Goal: Task Accomplishment & Management: Use online tool/utility

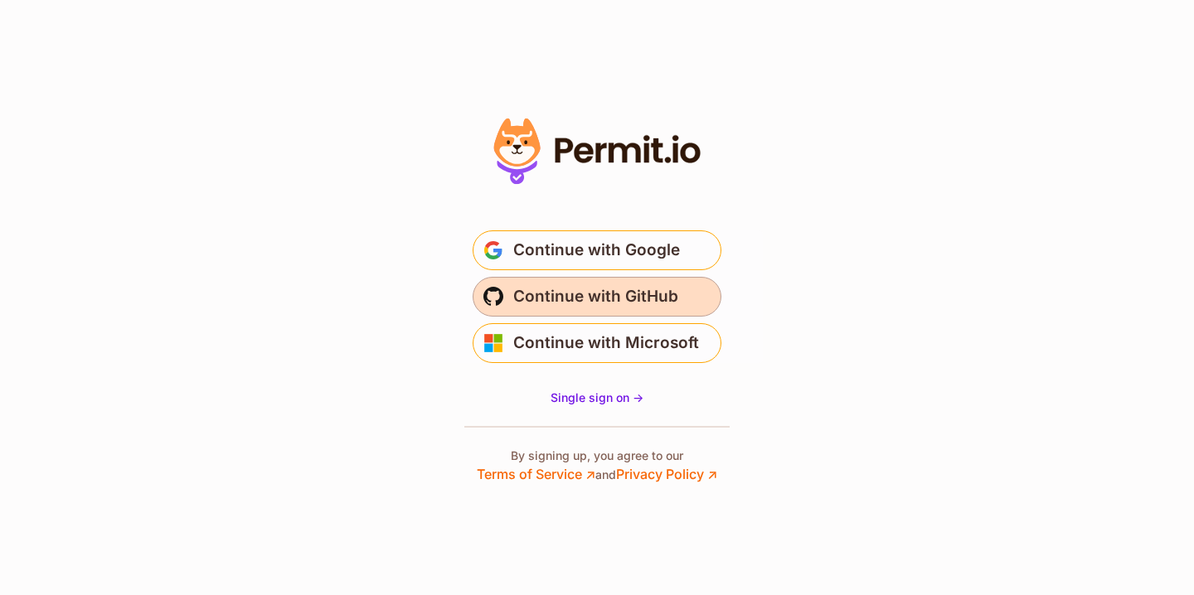
click at [601, 296] on span "Continue with GitHub" at bounding box center [595, 297] width 165 height 27
click at [654, 298] on span "Continue with GitHub" at bounding box center [595, 297] width 165 height 27
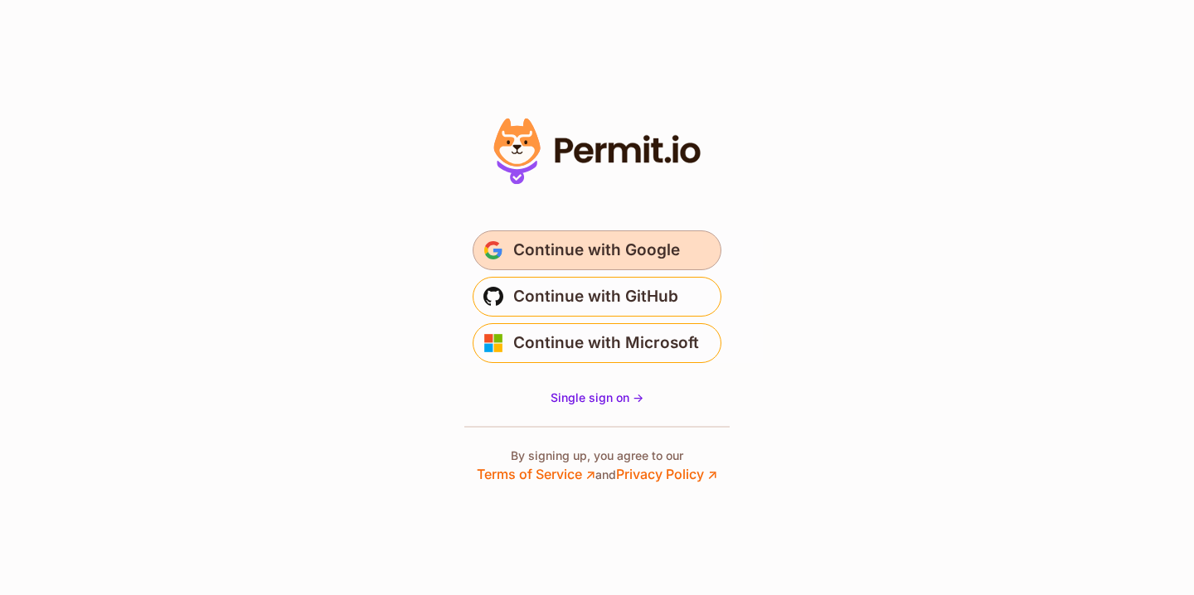
click at [655, 249] on span "Continue with Google" at bounding box center [596, 250] width 167 height 27
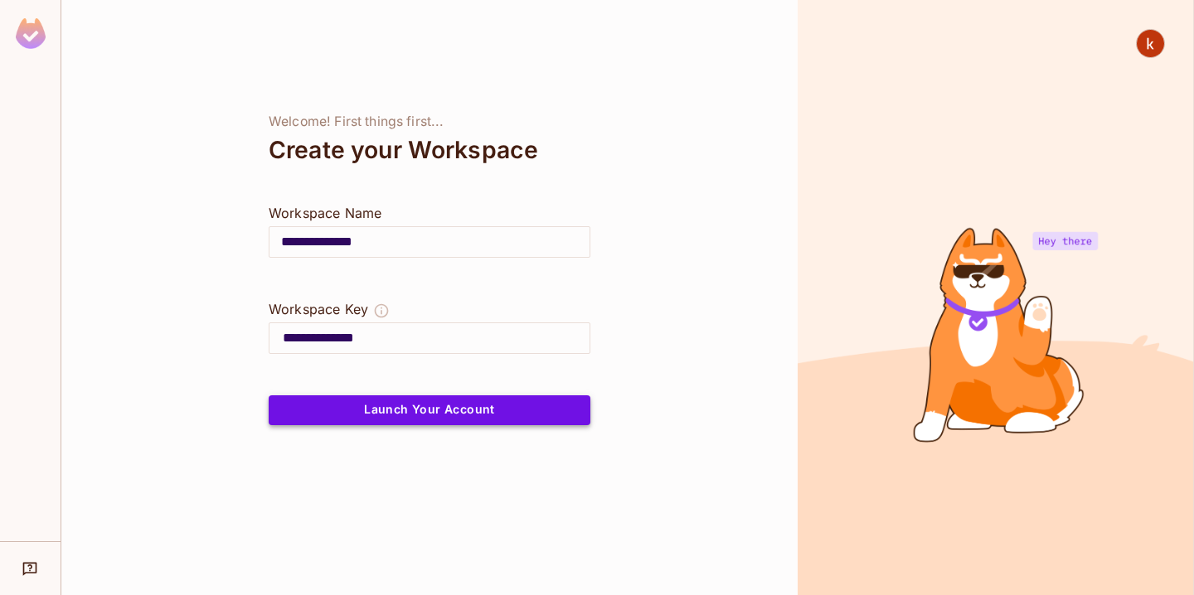
click at [526, 417] on button "Launch Your Account" at bounding box center [430, 410] width 322 height 30
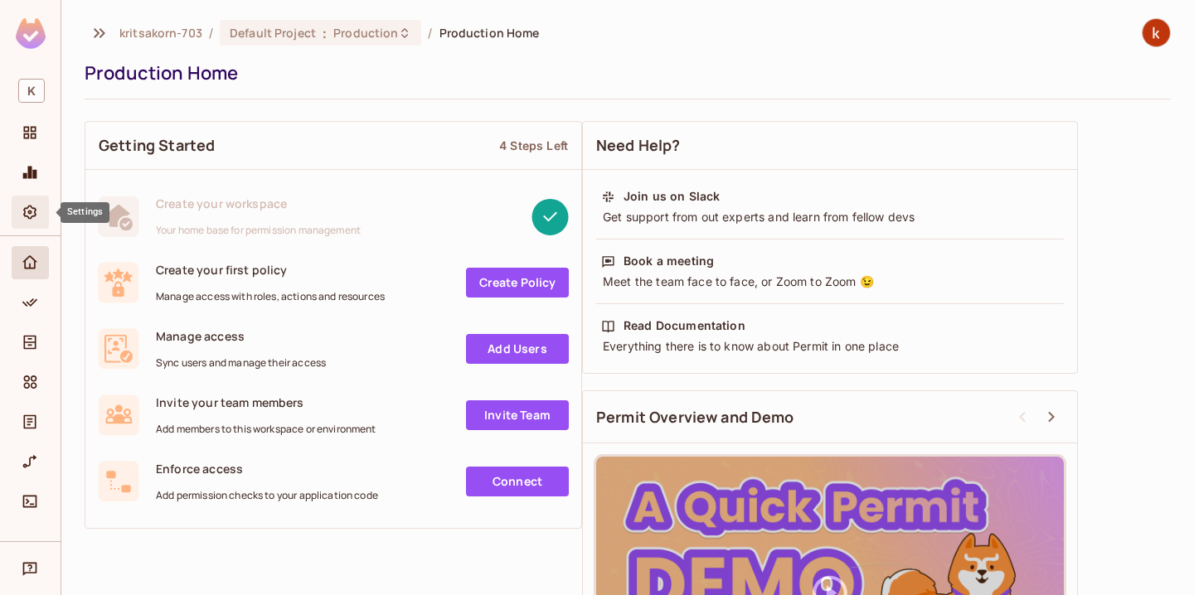
click at [23, 220] on icon "Settings" at bounding box center [30, 212] width 17 height 17
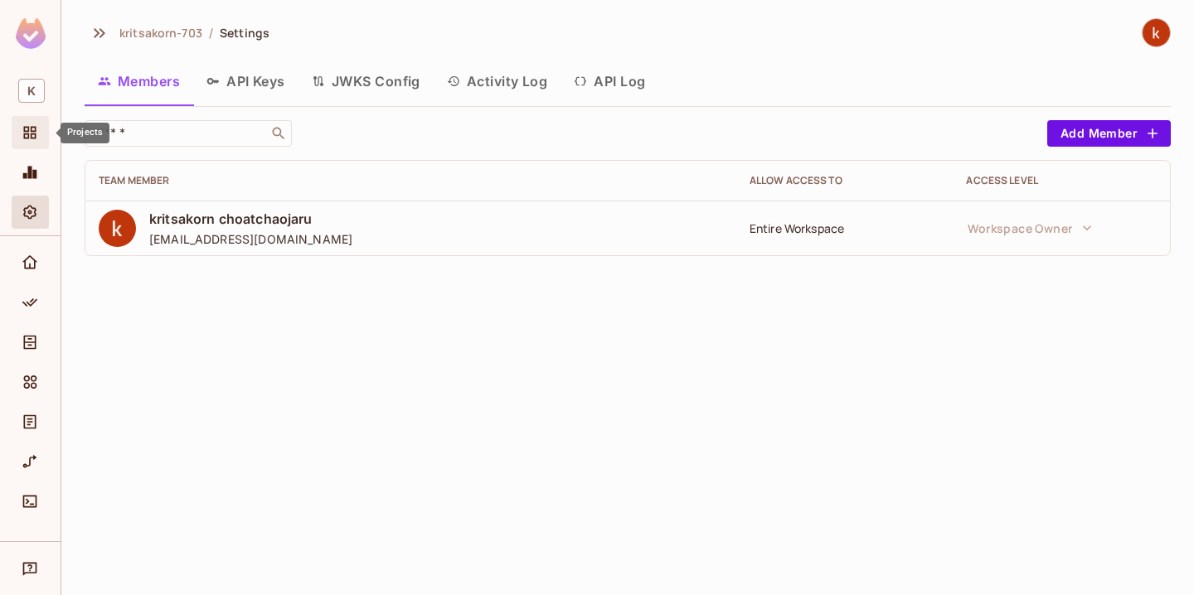
click at [39, 137] on span "Projects" at bounding box center [30, 133] width 20 height 20
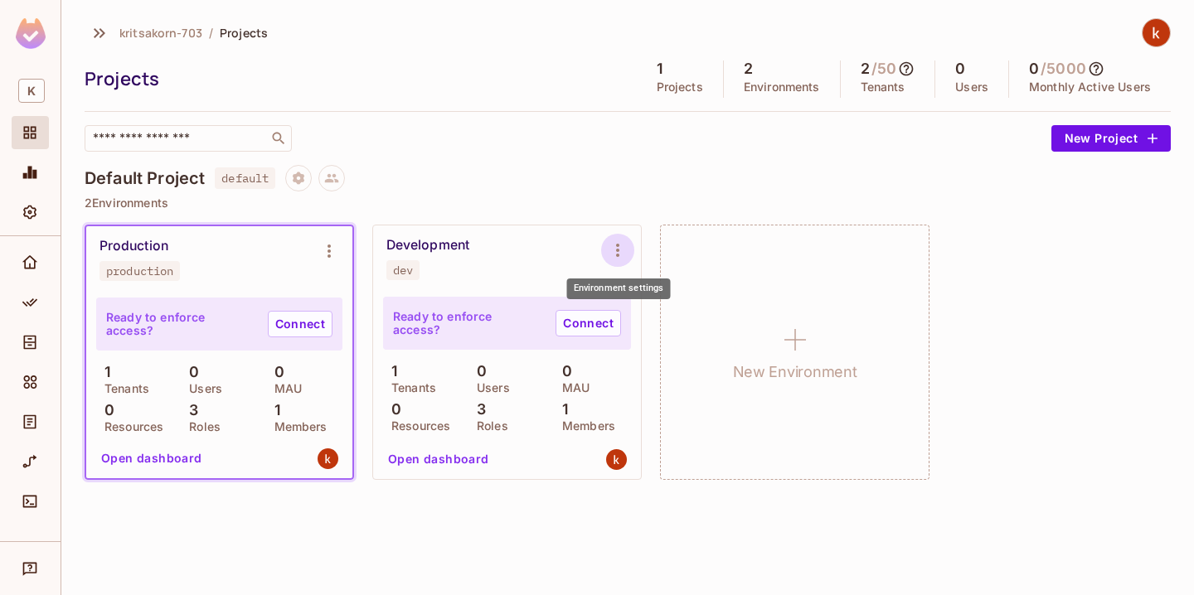
click at [617, 255] on icon "Environment settings" at bounding box center [617, 250] width 3 height 13
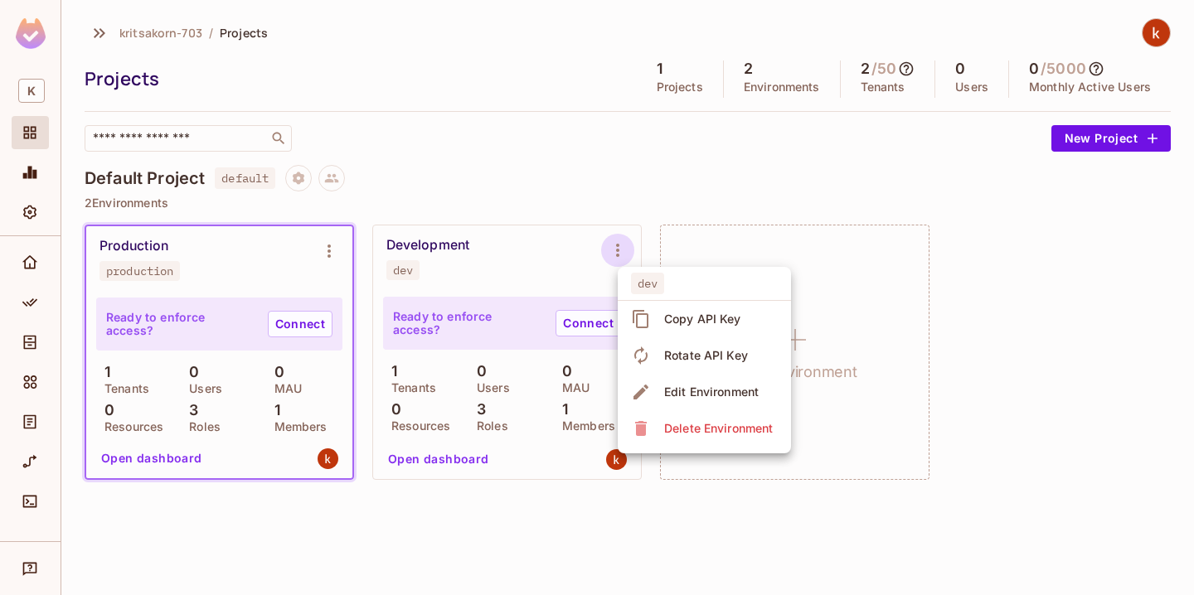
click at [565, 320] on div at bounding box center [597, 297] width 1194 height 595
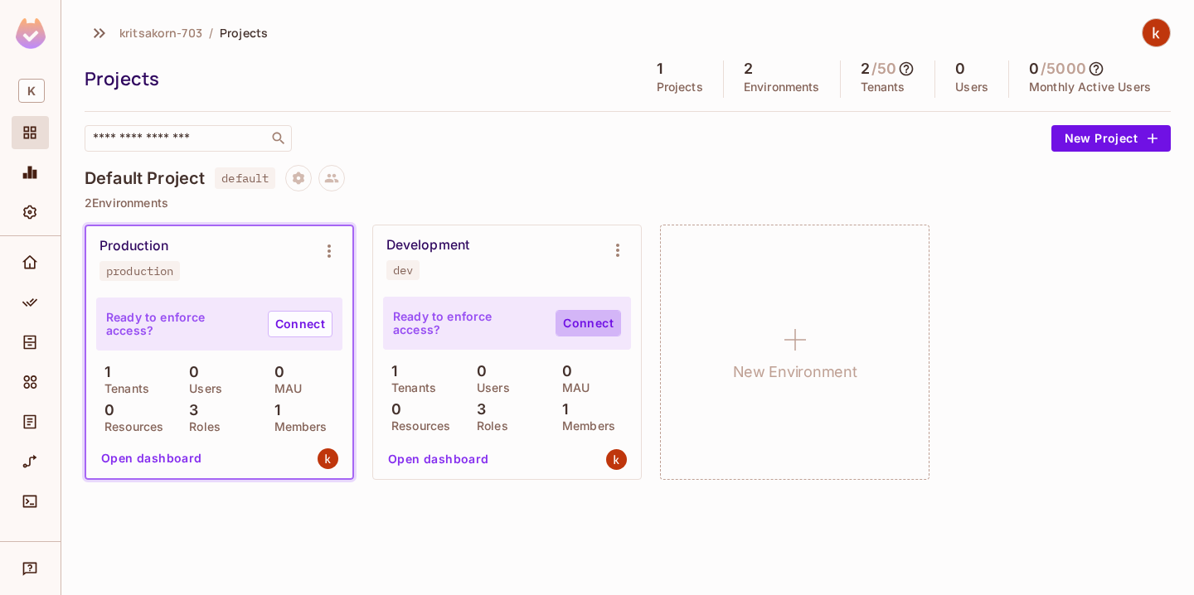
click at [570, 320] on link "Connect" at bounding box center [589, 323] width 66 height 27
click at [445, 451] on button "Open dashboard" at bounding box center [438, 459] width 114 height 27
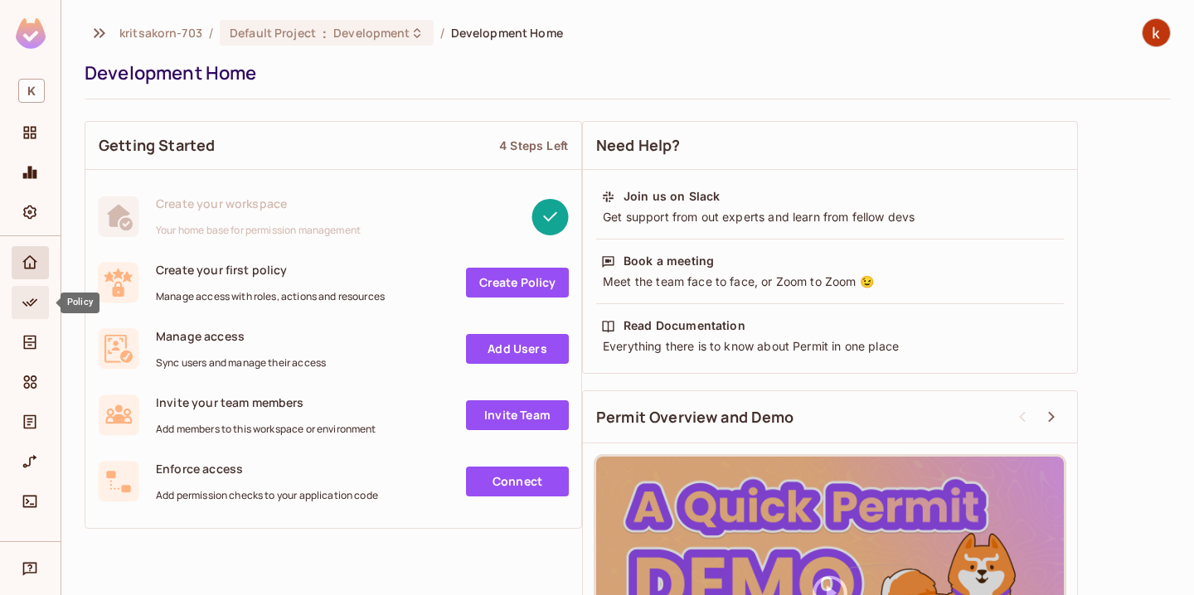
click at [38, 296] on span "Policy" at bounding box center [30, 303] width 20 height 20
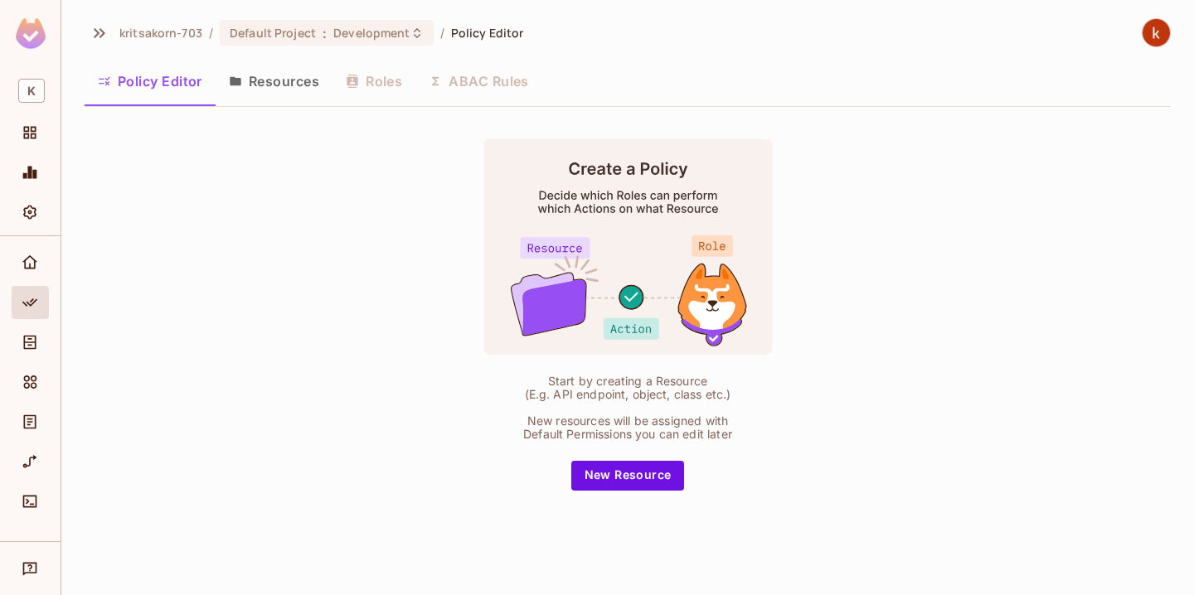
click at [300, 85] on button "Resources" at bounding box center [274, 81] width 117 height 41
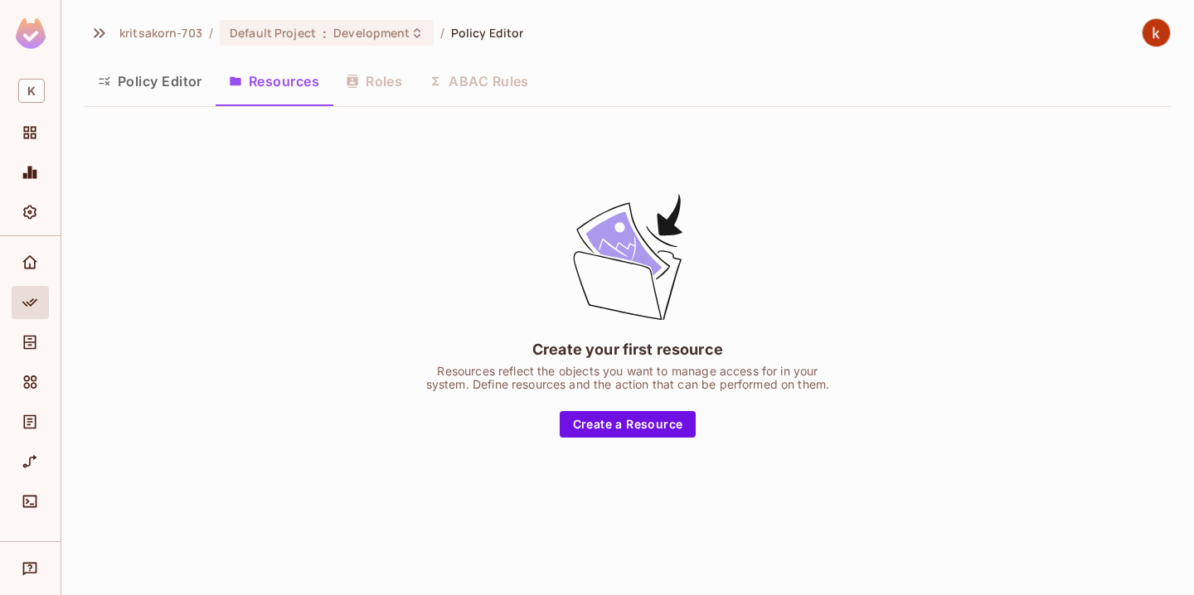
click at [488, 88] on div "Policy Editor Resources Roles ABAC Rules" at bounding box center [628, 81] width 1086 height 41
click at [196, 67] on button "Policy Editor" at bounding box center [150, 81] width 131 height 41
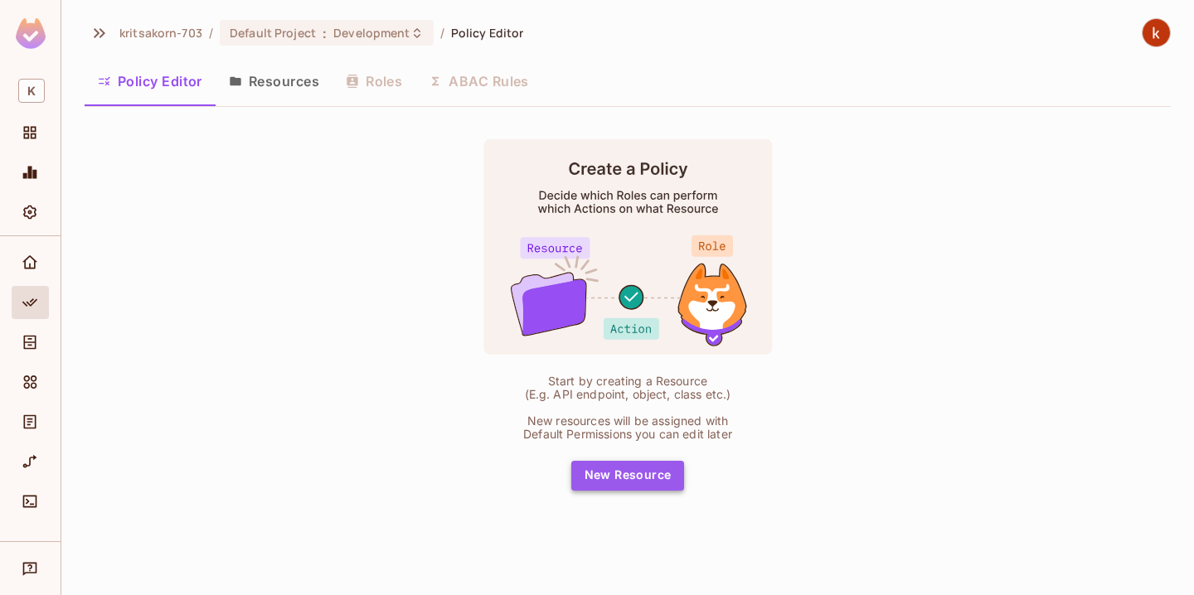
click at [662, 472] on button "New Resource" at bounding box center [628, 476] width 114 height 30
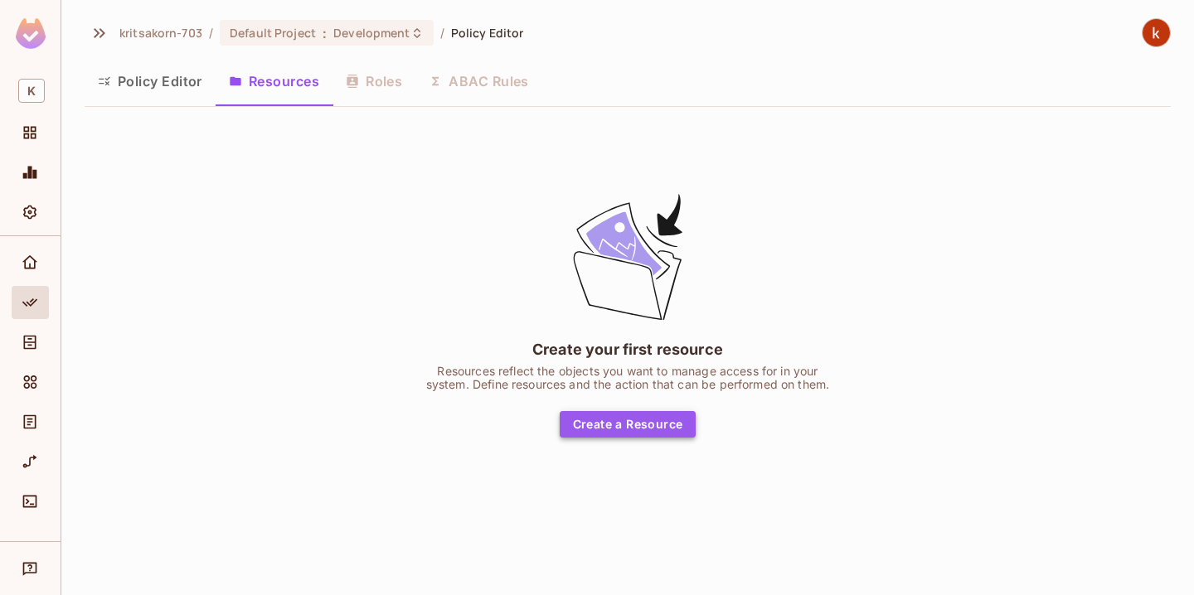
click at [656, 434] on button "Create a Resource" at bounding box center [628, 424] width 137 height 27
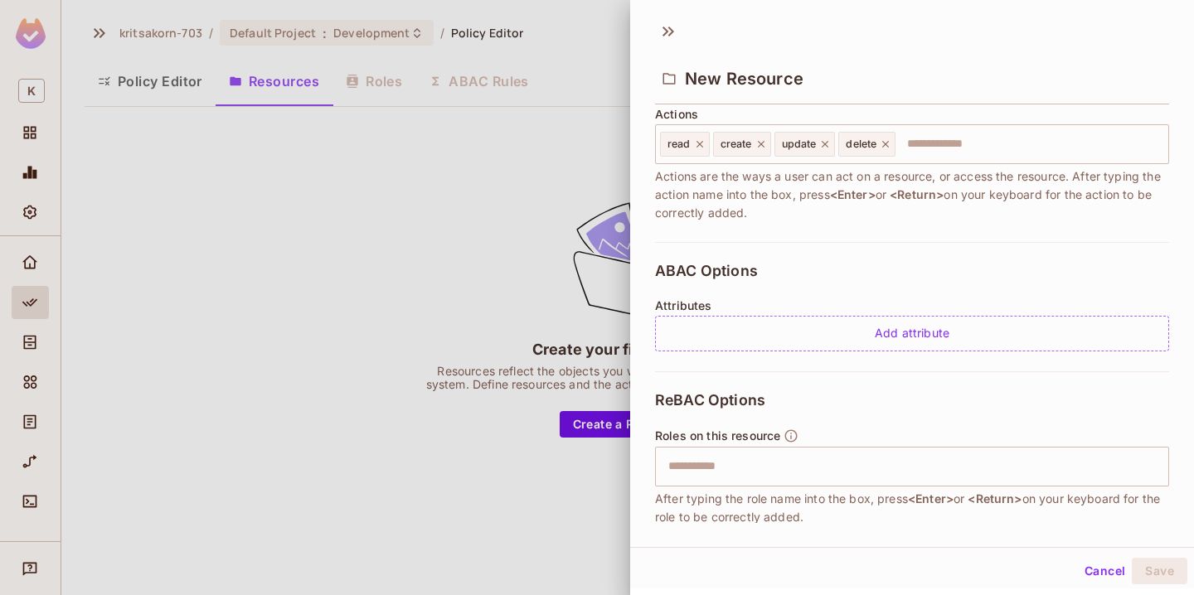
scroll to position [381, 0]
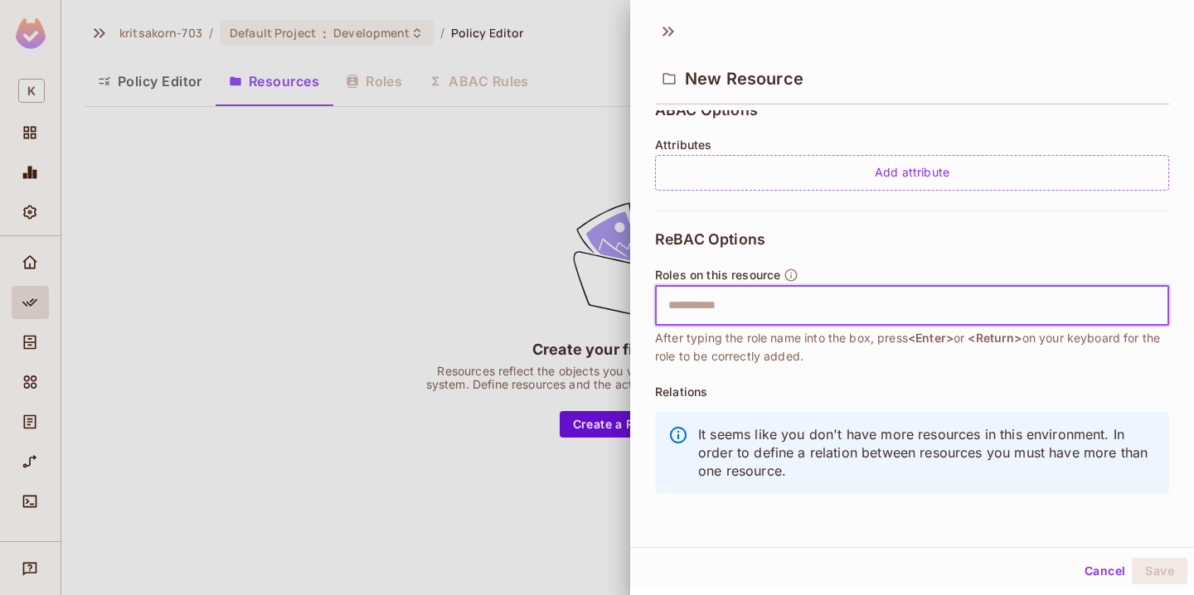
click at [806, 302] on input "text" at bounding box center [909, 305] width 503 height 33
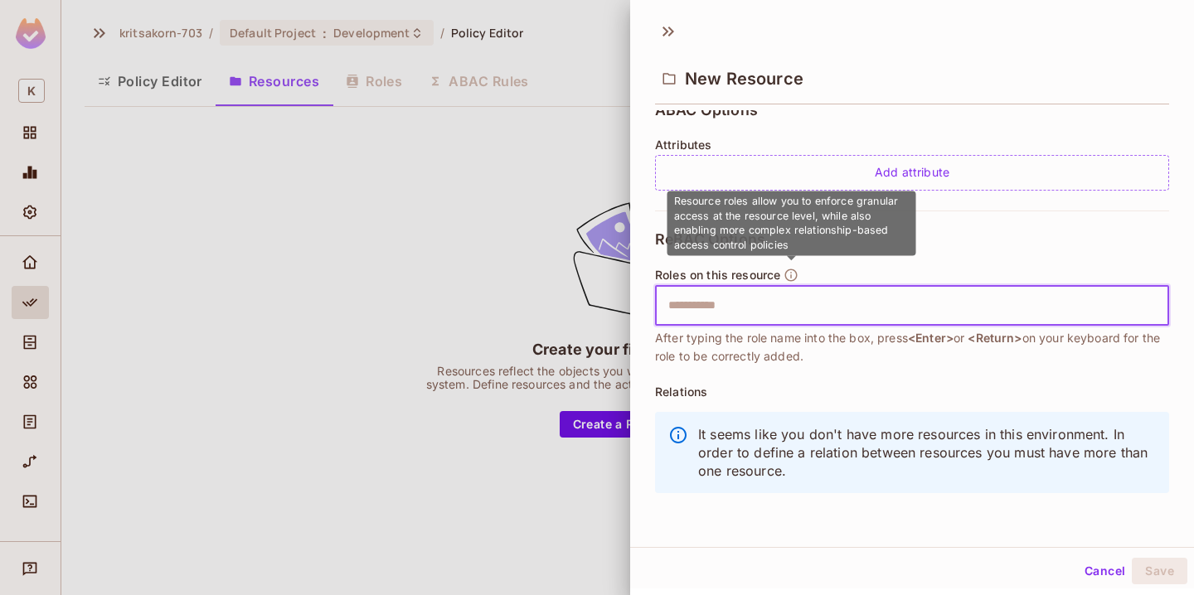
click at [793, 274] on icon "button" at bounding box center [791, 275] width 15 height 15
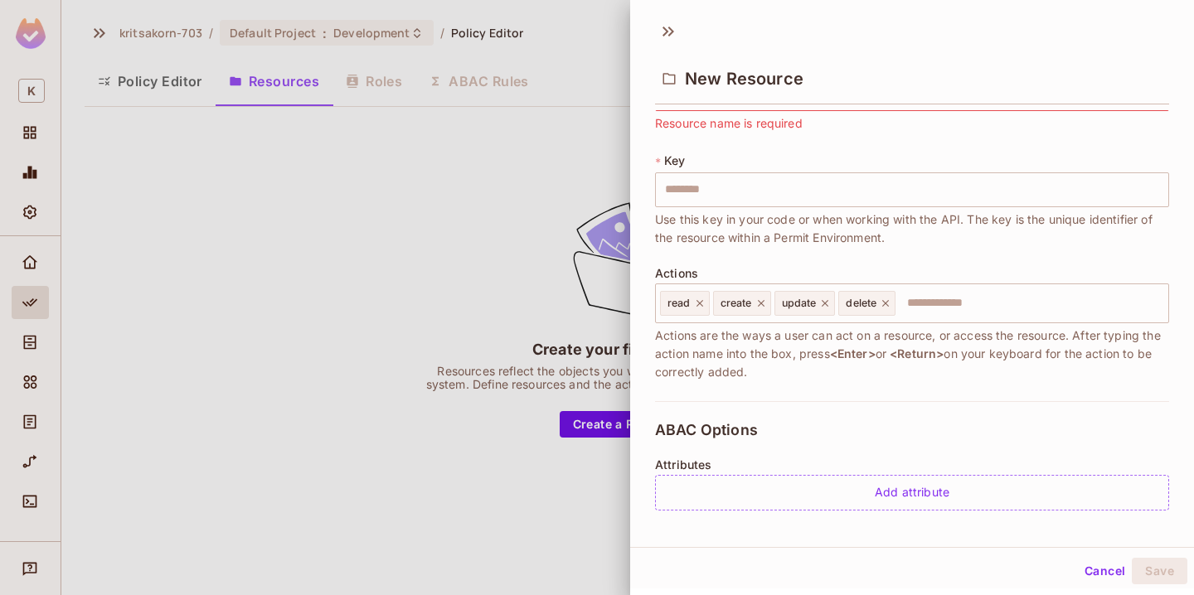
scroll to position [0, 0]
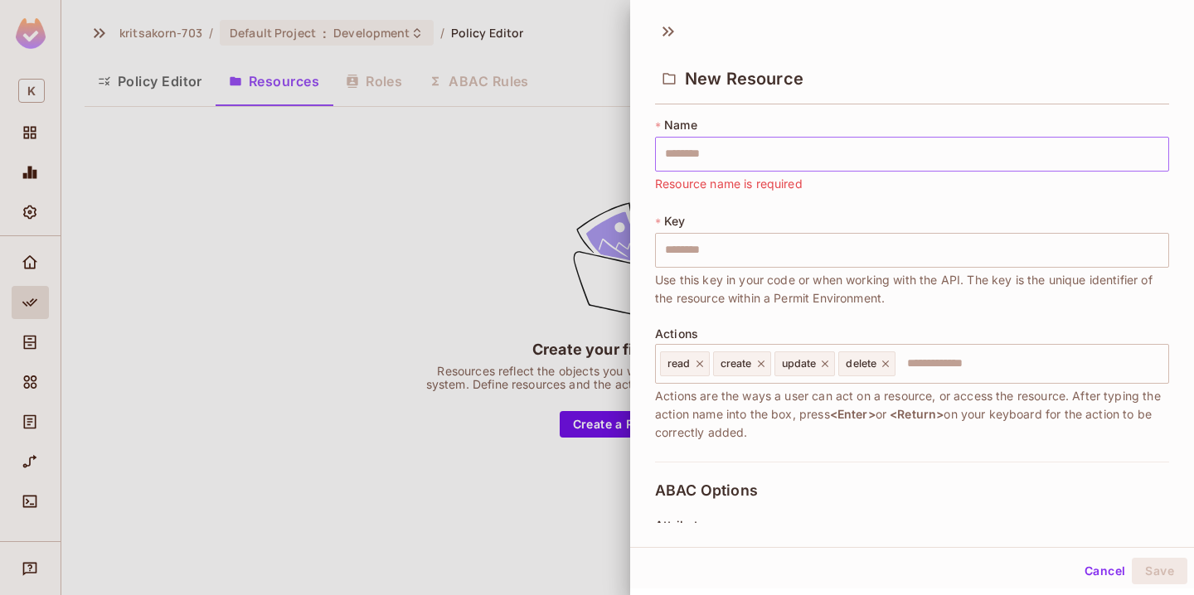
click at [784, 158] on input "text" at bounding box center [912, 154] width 514 height 35
type input "*"
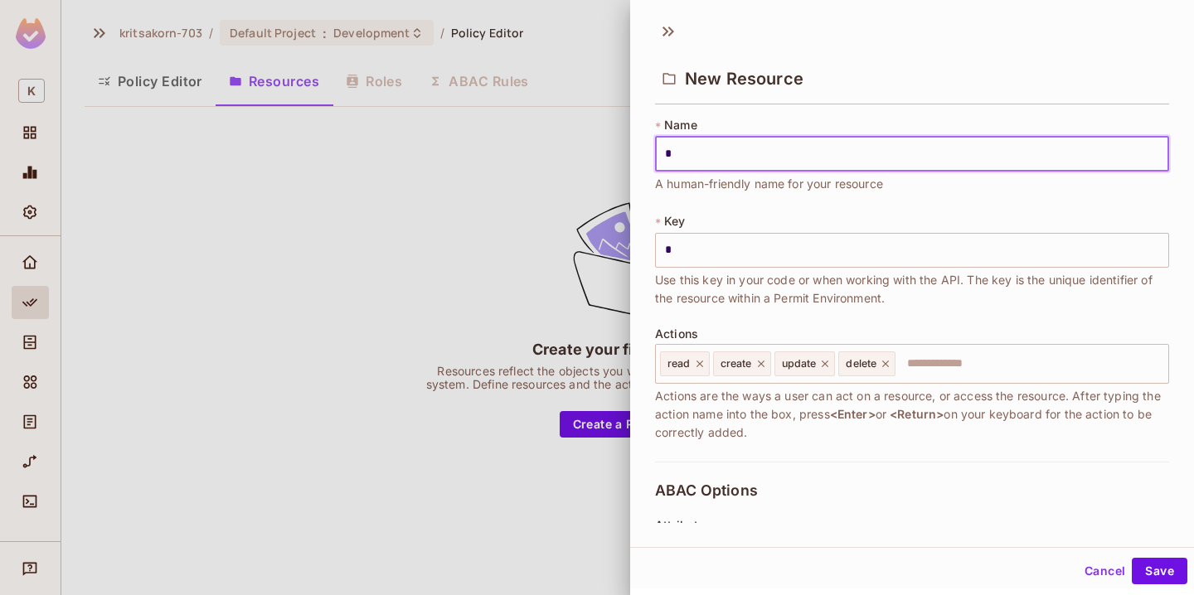
type input "**"
type input "***"
type input "****"
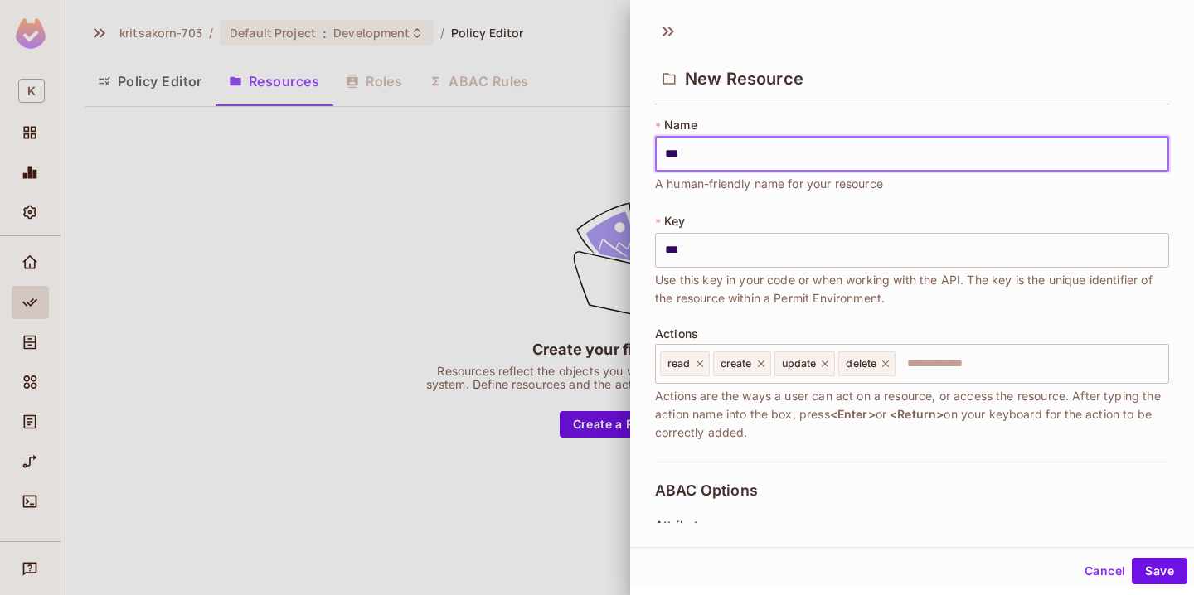
type input "****"
type input "*****"
type input "******"
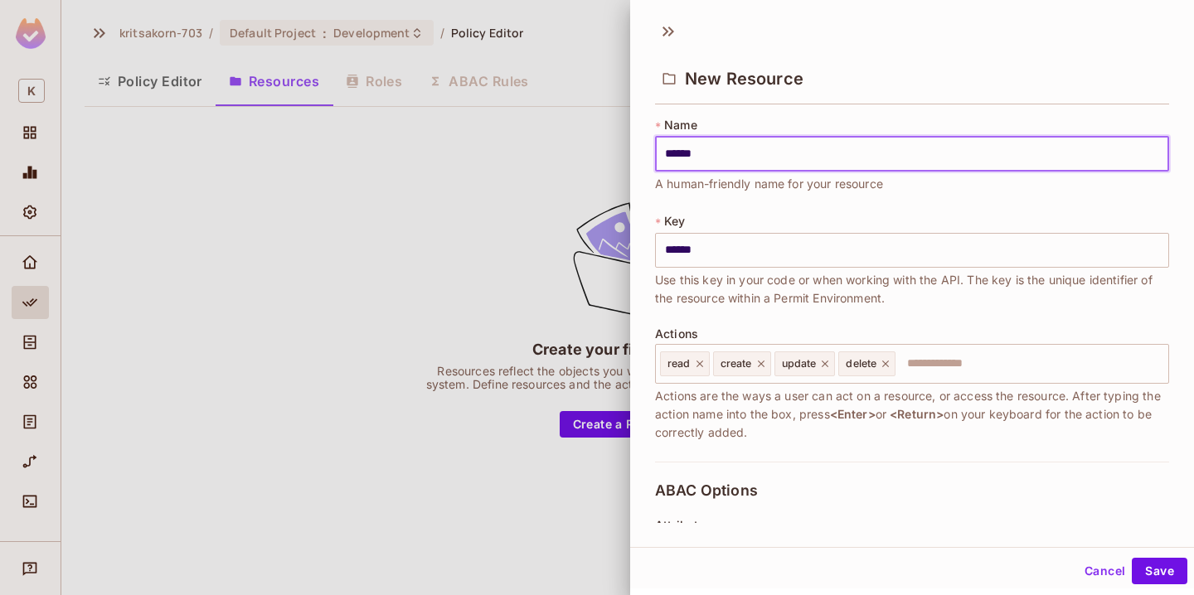
type input "*******"
type input "********"
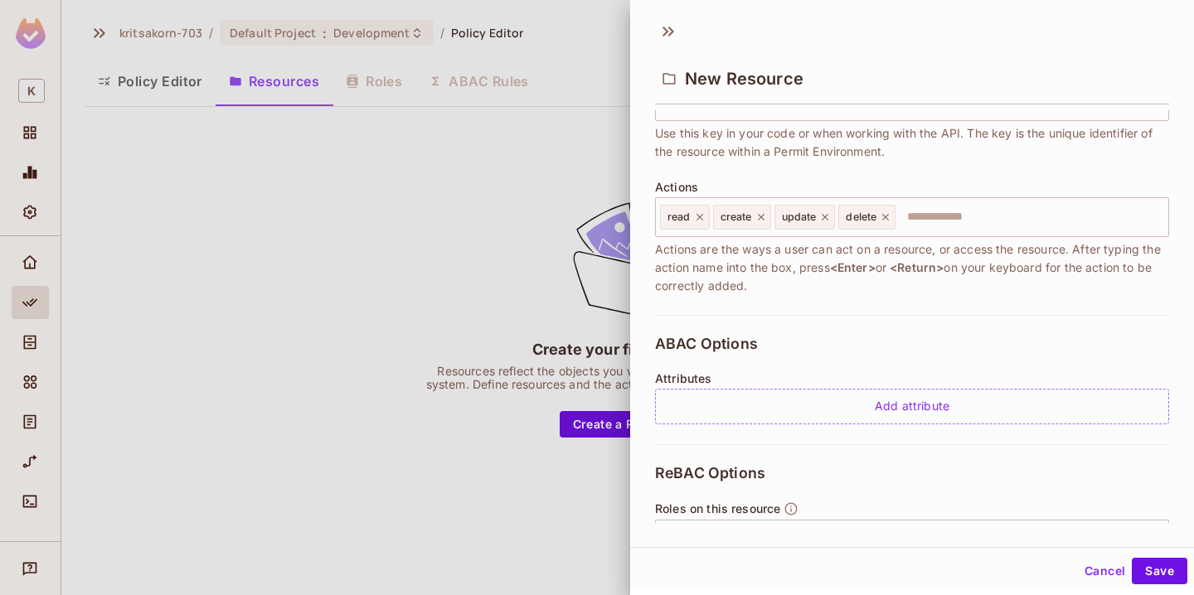
scroll to position [359, 0]
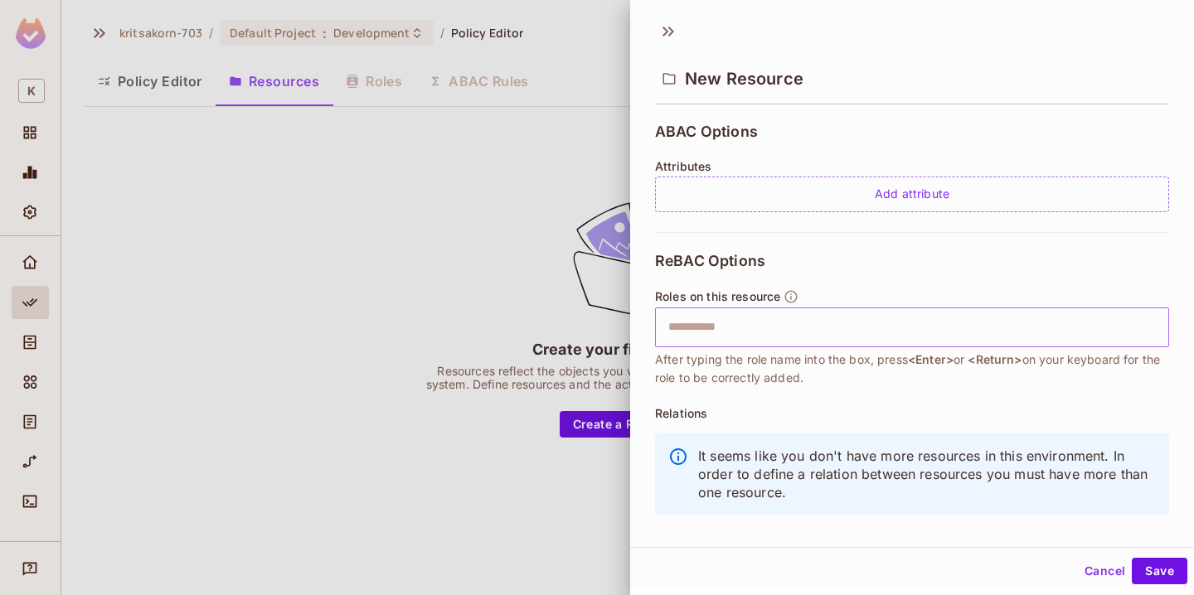
type input "********"
click at [845, 332] on input "text" at bounding box center [909, 327] width 503 height 33
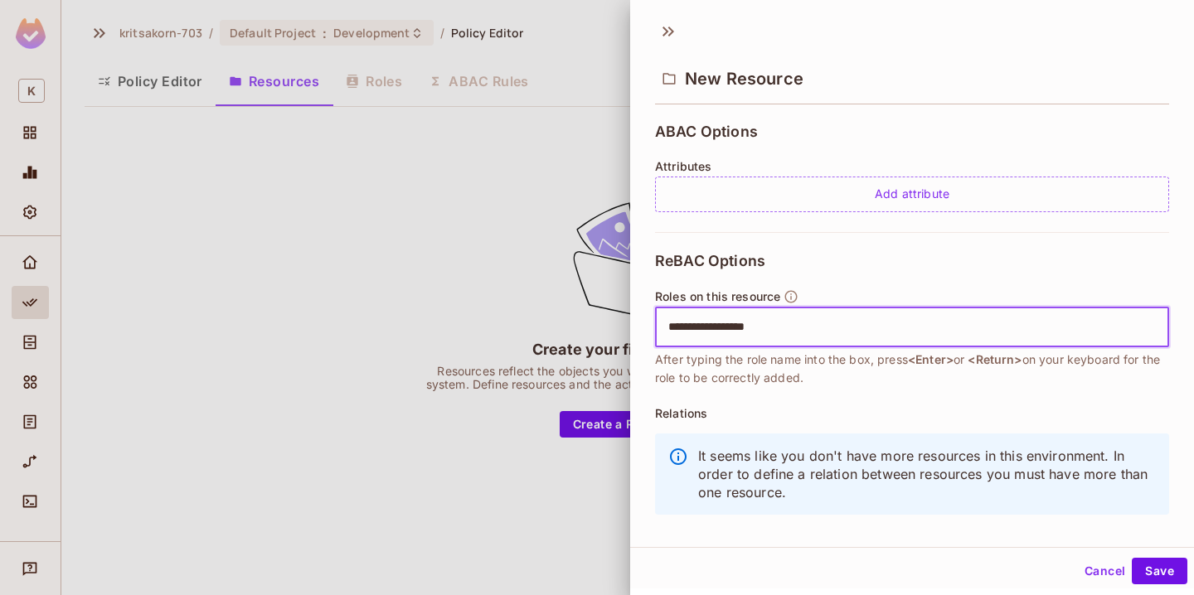
scroll to position [381, 0]
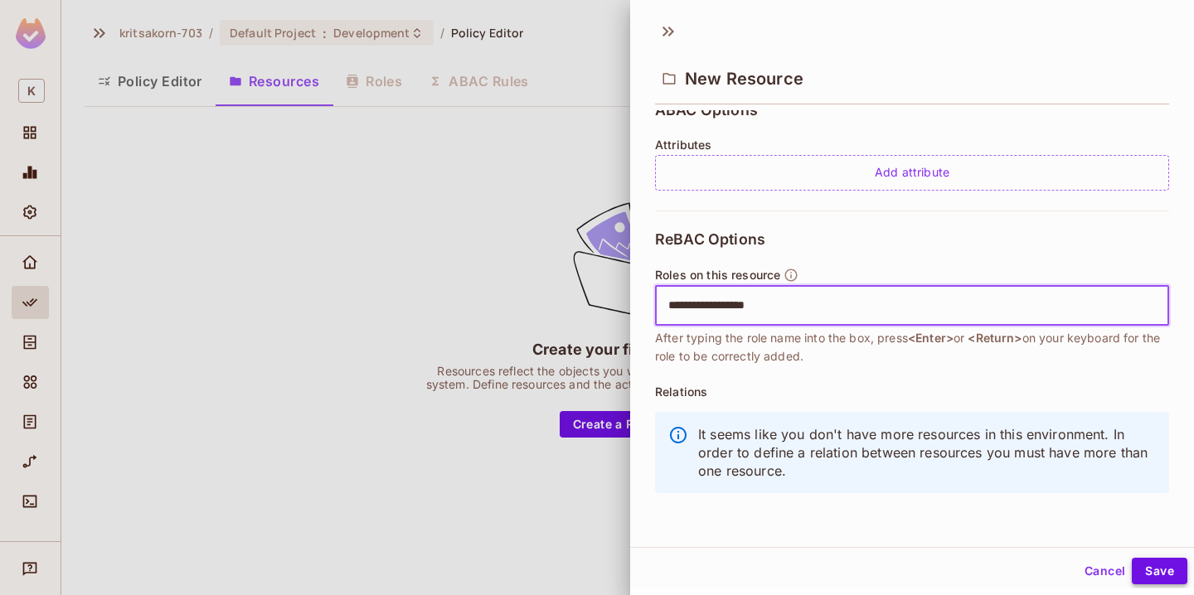
type input "**********"
click at [1160, 575] on button "Save" at bounding box center [1160, 571] width 56 height 27
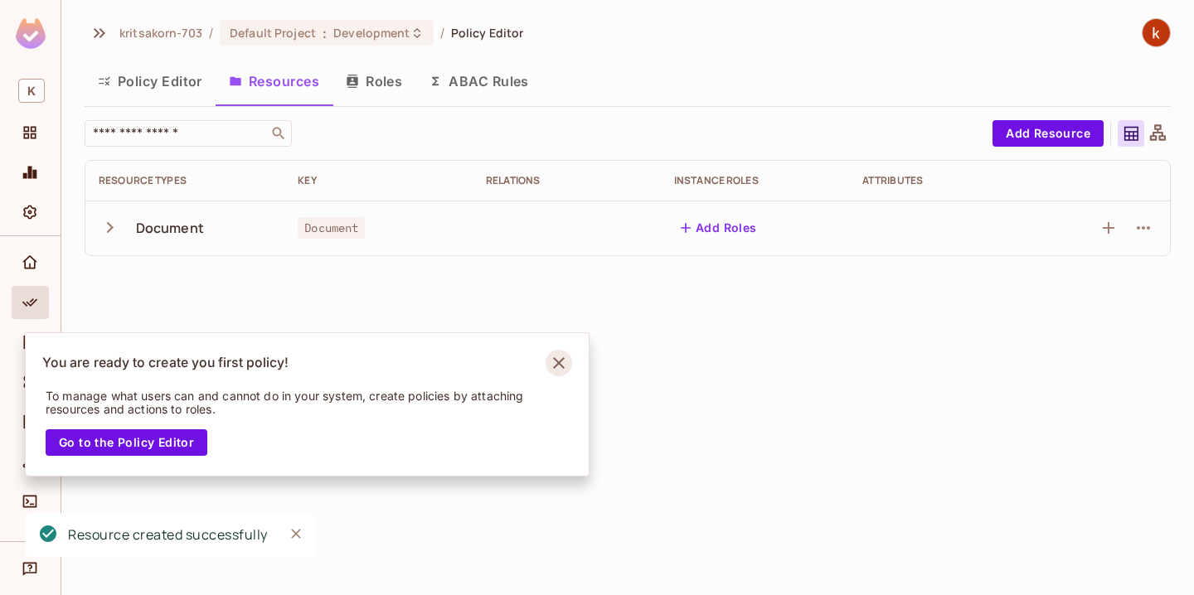
click at [563, 362] on icon "Notifications Alt+T" at bounding box center [559, 363] width 27 height 27
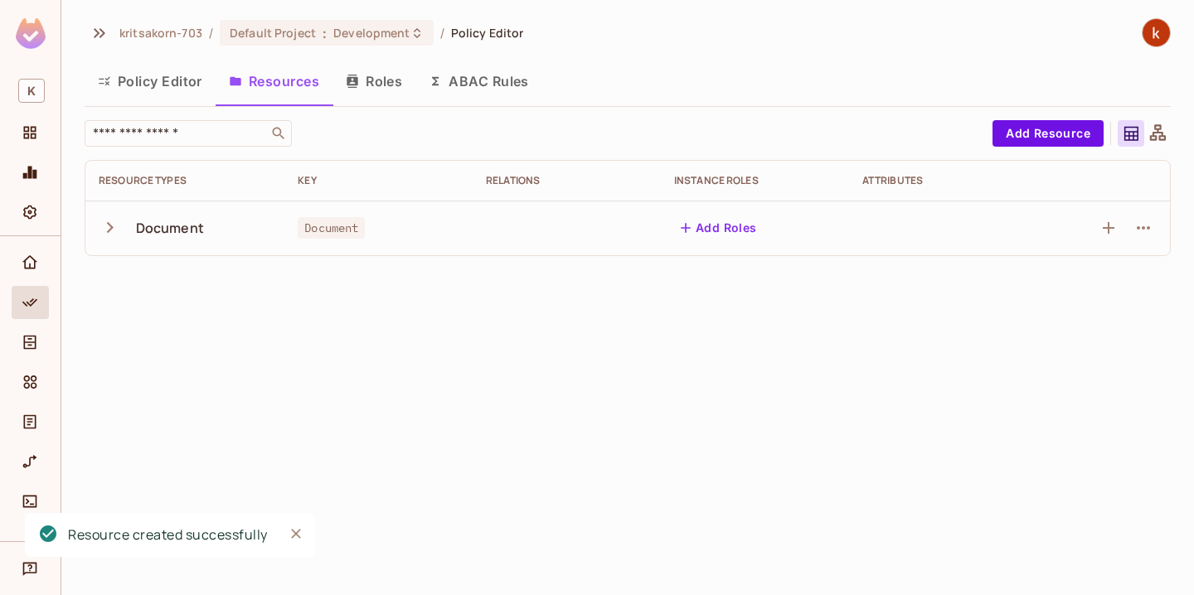
click at [110, 226] on icon "button" at bounding box center [110, 227] width 7 height 11
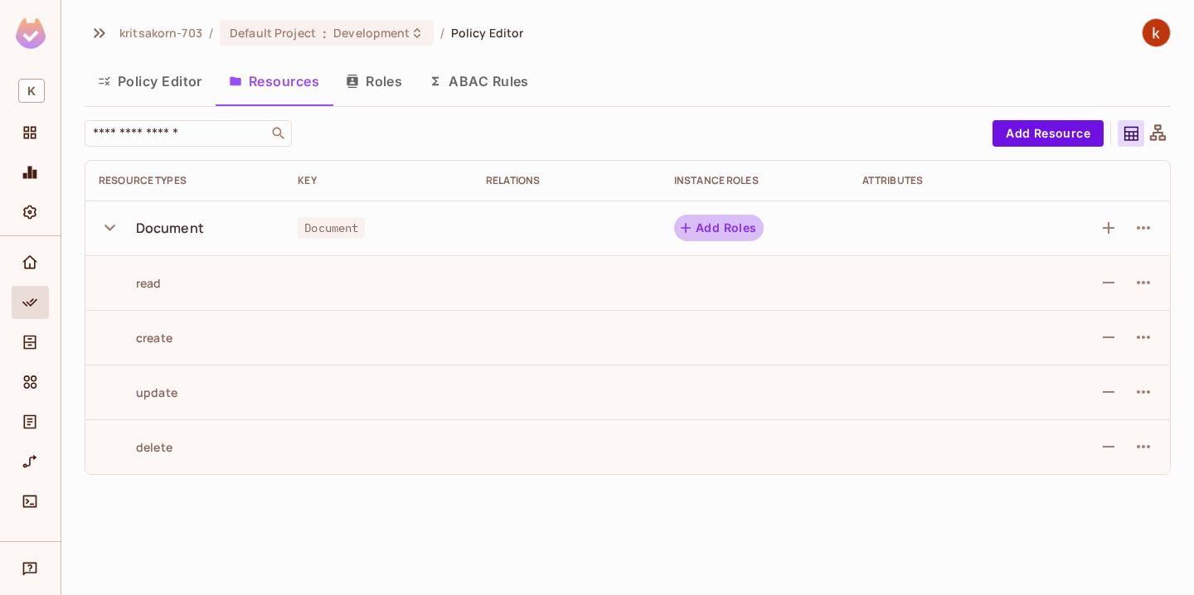
click at [737, 233] on button "Add Roles" at bounding box center [719, 228] width 90 height 27
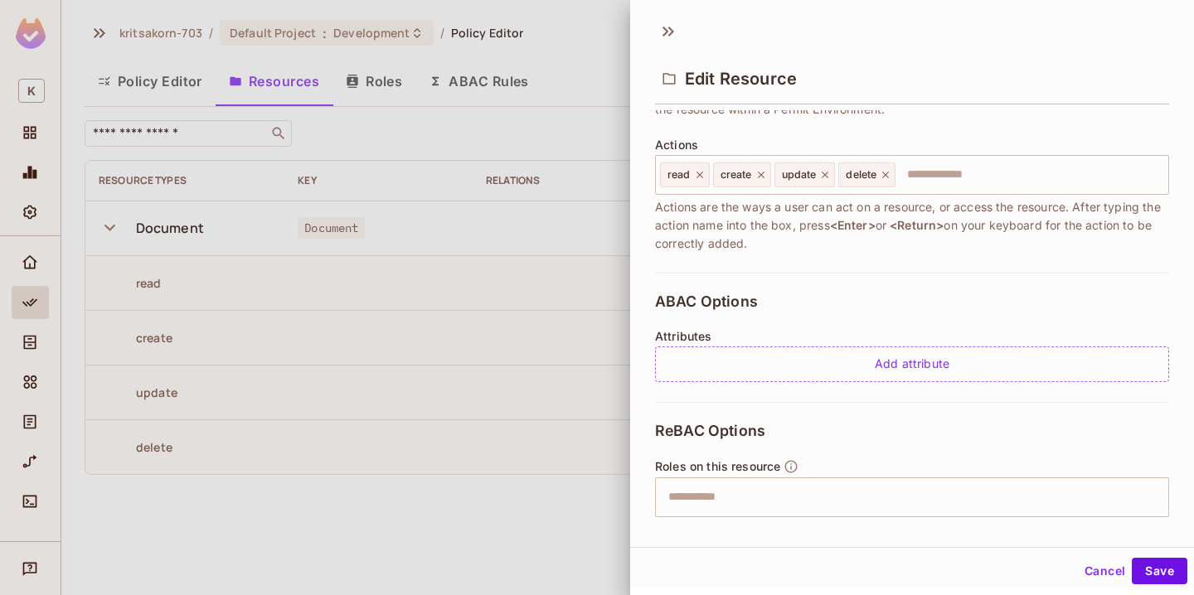
scroll to position [317, 0]
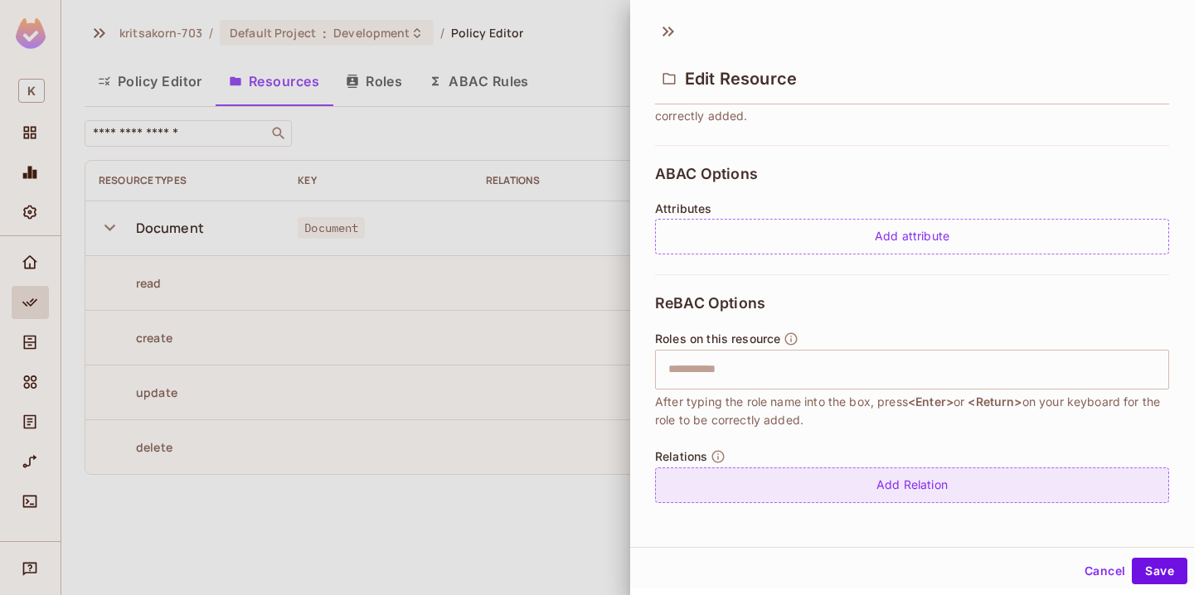
click at [798, 490] on div "Add Relation" at bounding box center [912, 486] width 514 height 36
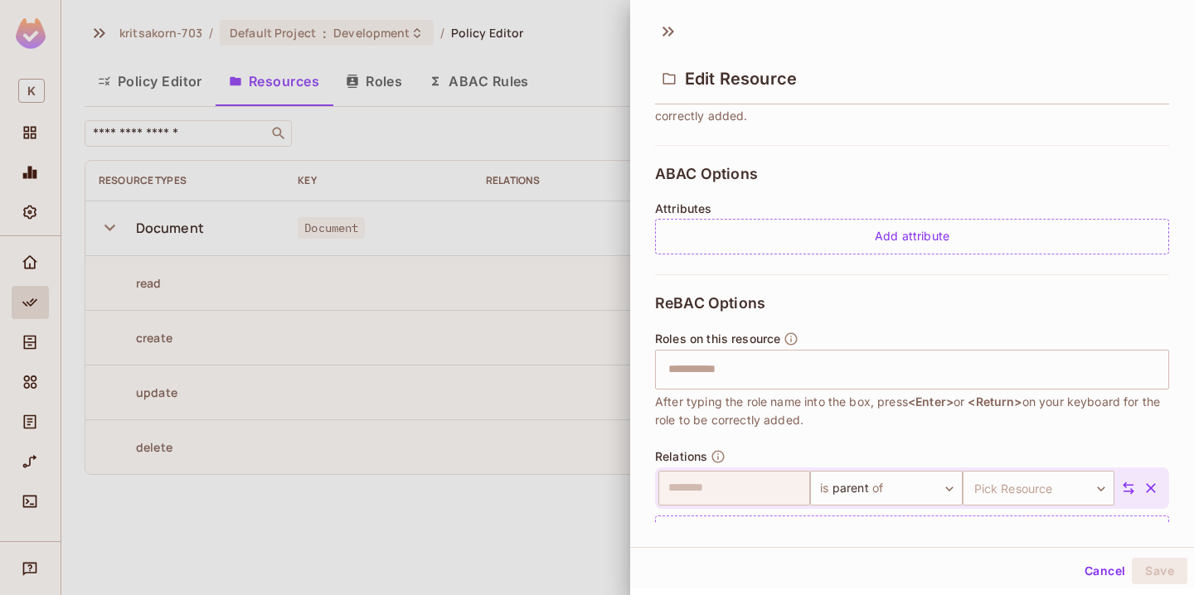
scroll to position [365, 0]
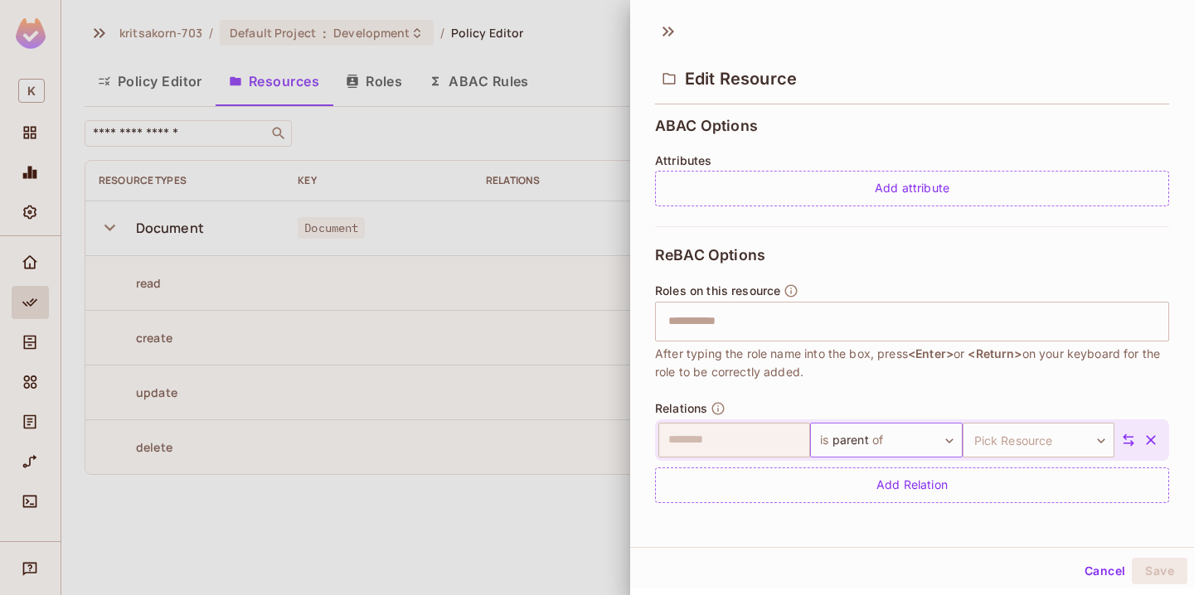
click at [928, 437] on body "K kritsakorn-703 / Default Project : Development / Policy Editor Policy Editor …" at bounding box center [597, 297] width 1194 height 595
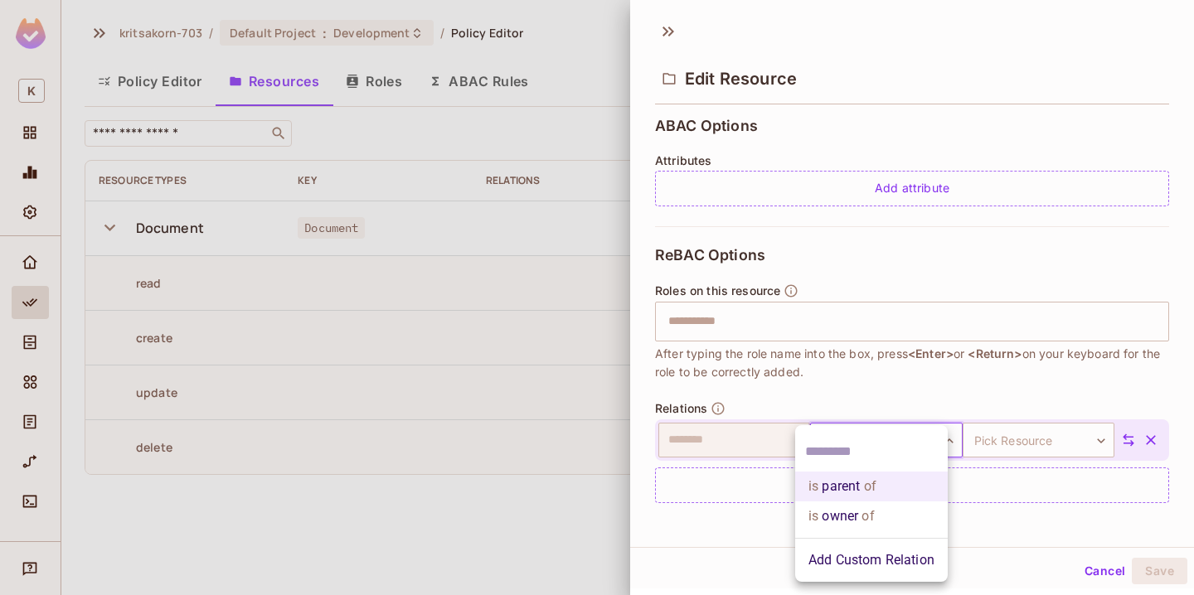
click at [946, 405] on div at bounding box center [597, 297] width 1194 height 595
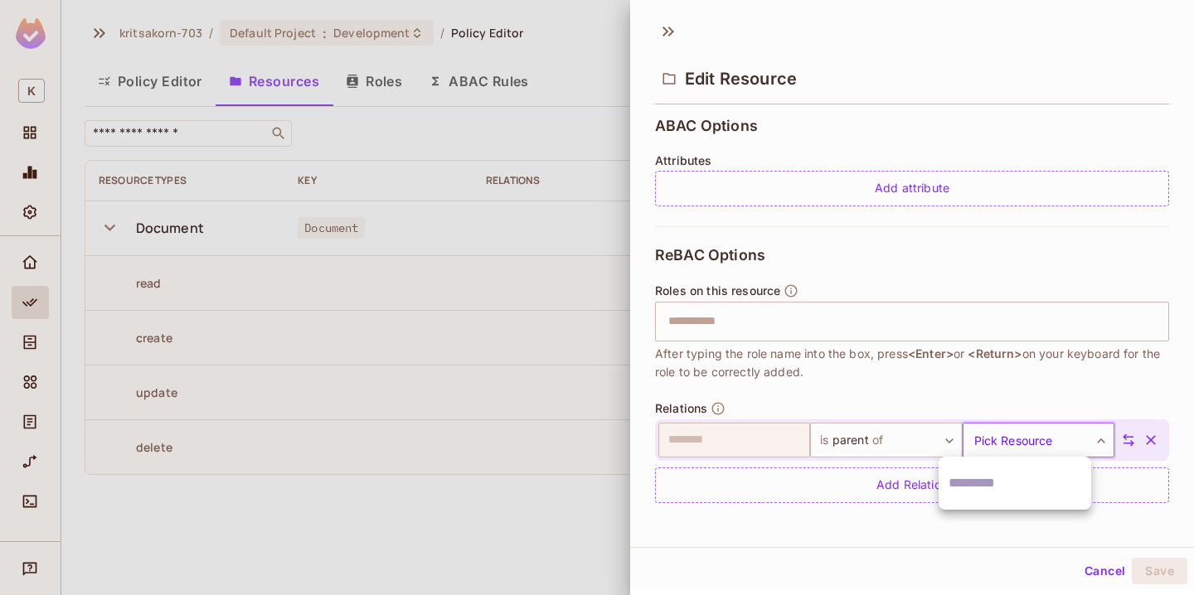
click at [998, 441] on body "K kritsakorn-703 / Default Project : Development / Policy Editor Policy Editor …" at bounding box center [597, 297] width 1194 height 595
click at [997, 397] on div at bounding box center [597, 297] width 1194 height 595
click at [1082, 565] on button "Cancel" at bounding box center [1105, 571] width 54 height 27
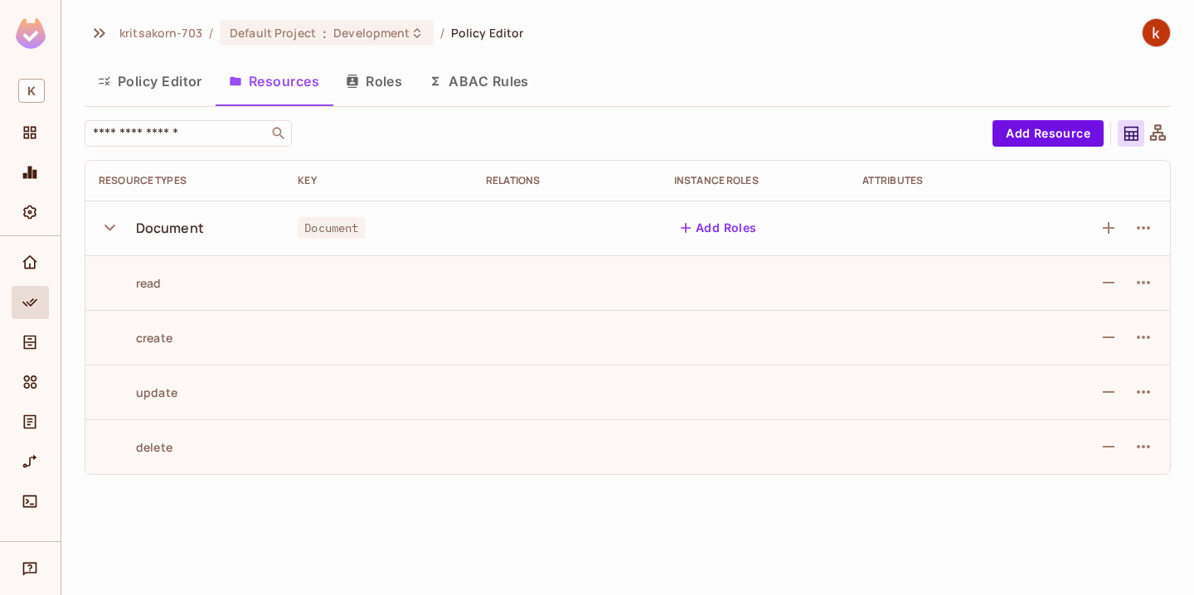
click at [369, 77] on button "Roles" at bounding box center [373, 81] width 83 height 41
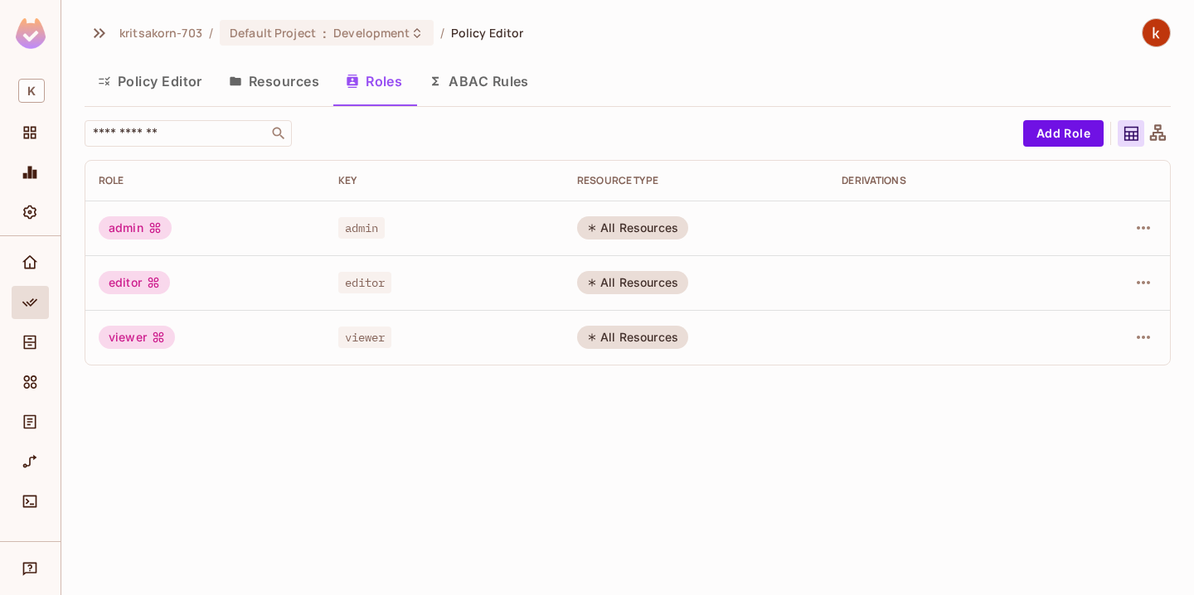
click at [478, 31] on span "Policy Editor" at bounding box center [487, 33] width 73 height 16
click at [192, 80] on button "Policy Editor" at bounding box center [150, 81] width 131 height 41
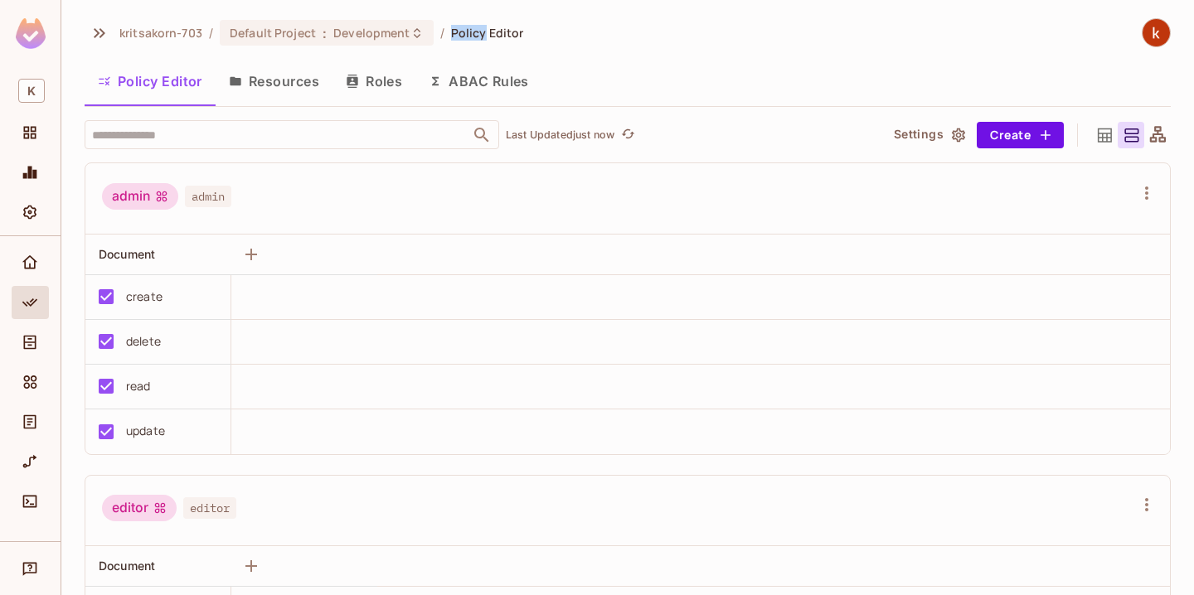
click at [275, 87] on button "Resources" at bounding box center [274, 81] width 117 height 41
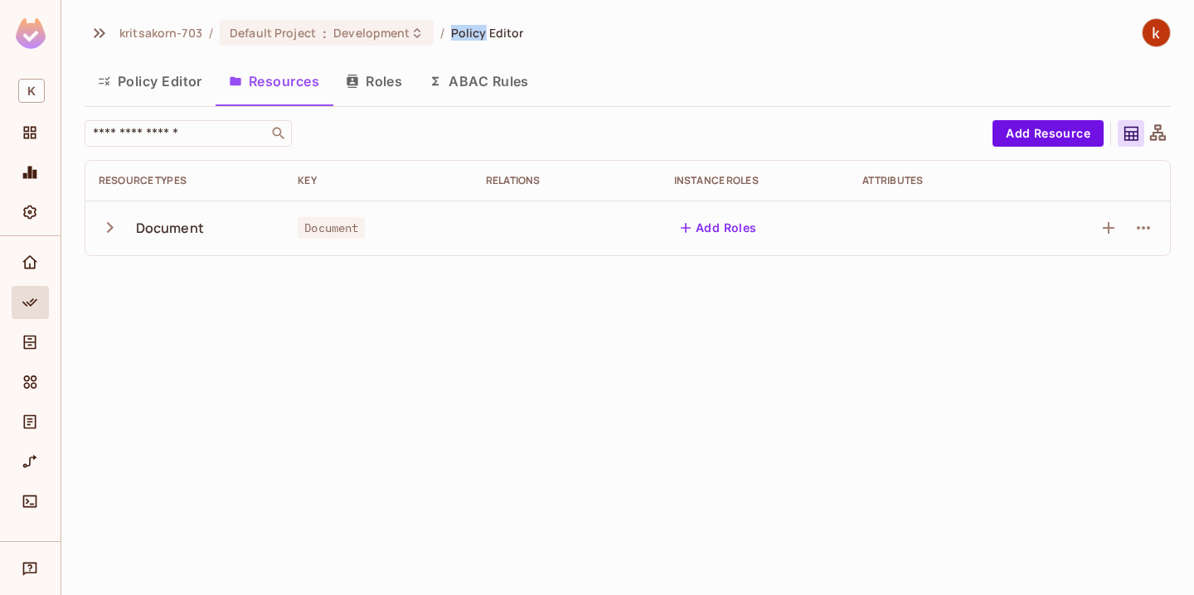
click at [379, 90] on button "Roles" at bounding box center [373, 81] width 83 height 41
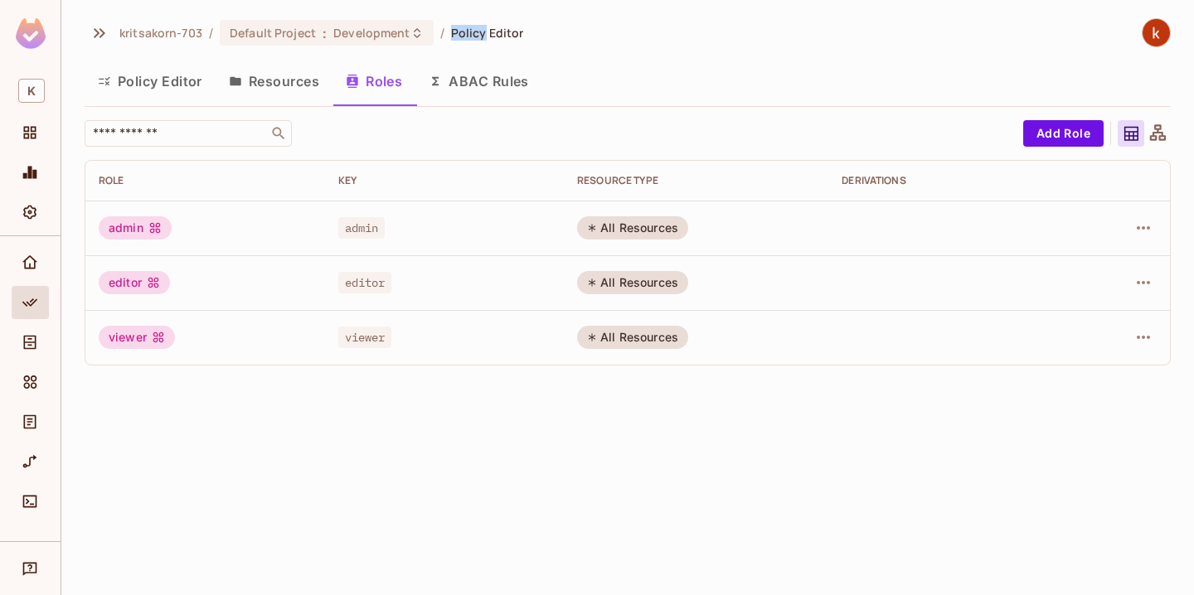
click at [284, 91] on button "Resources" at bounding box center [274, 81] width 117 height 41
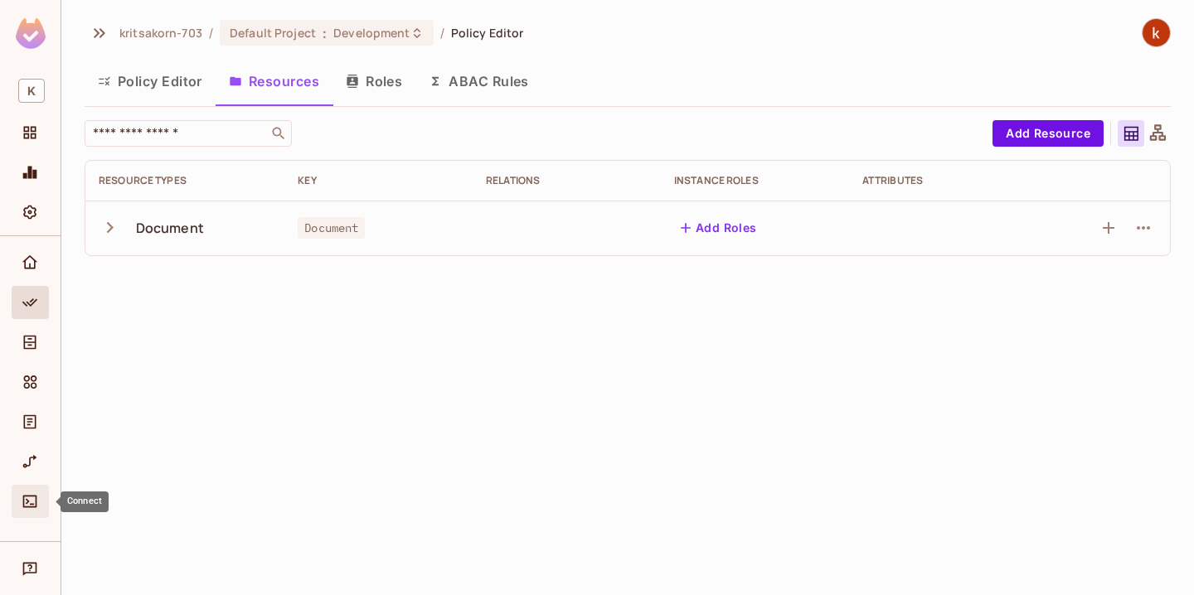
click at [40, 505] on div "Connect" at bounding box center [32, 502] width 28 height 20
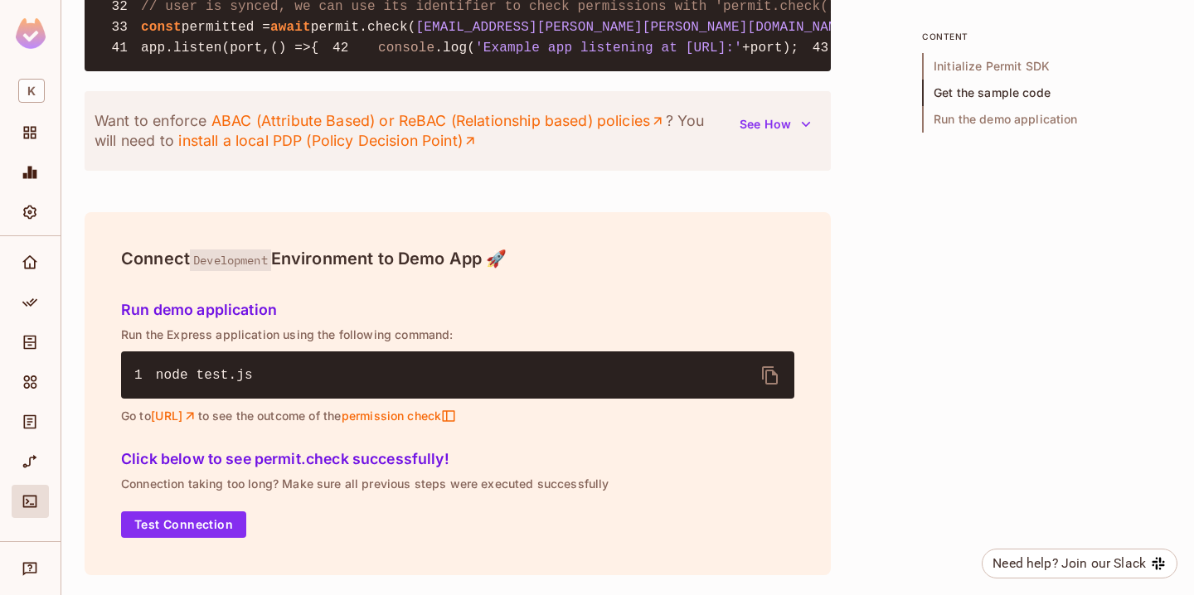
scroll to position [2076, 0]
click at [396, 151] on link "install a local PDP (Policy Decision Point)" at bounding box center [327, 141] width 299 height 20
